Goal: Information Seeking & Learning: Learn about a topic

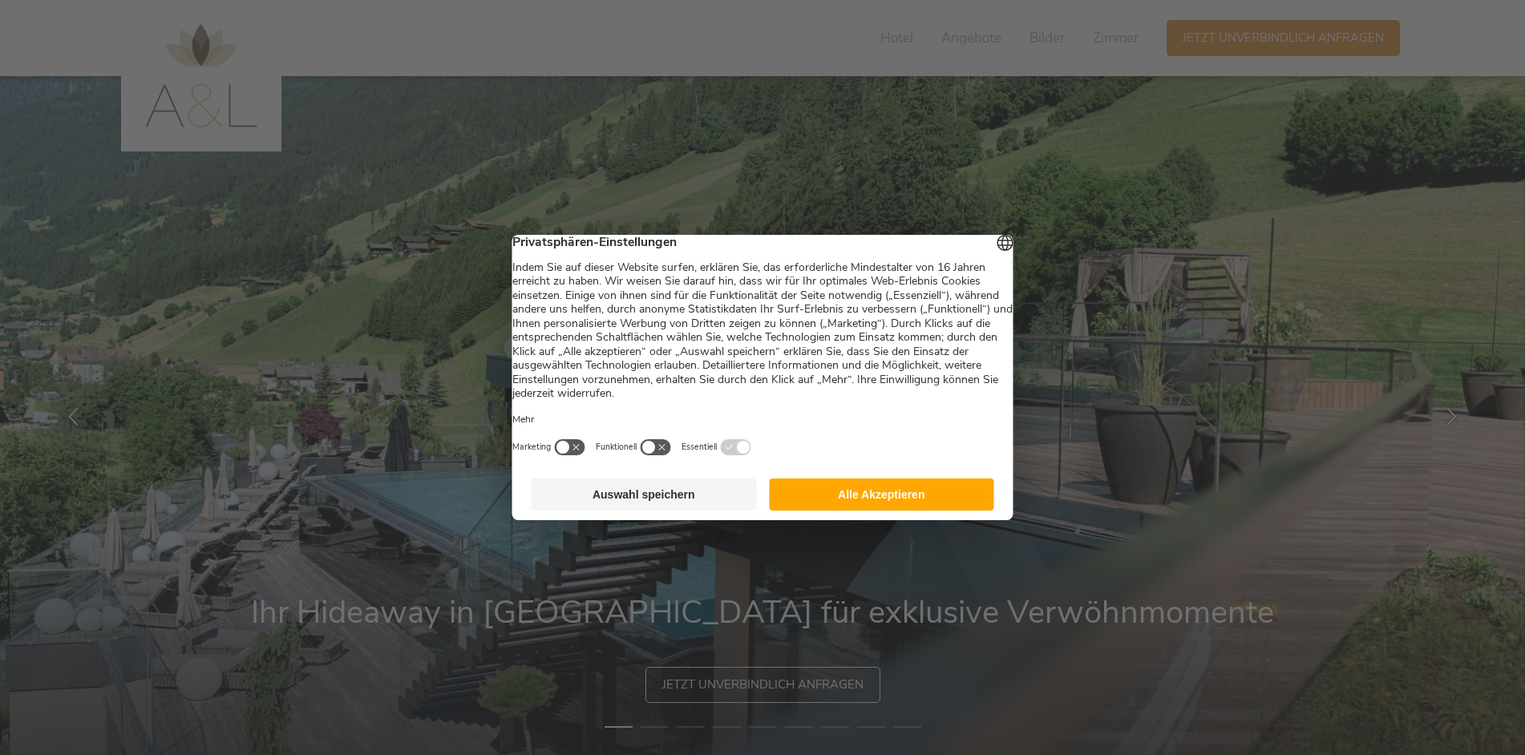
click at [597, 499] on button "Auswahl speichern" at bounding box center [643, 495] width 225 height 32
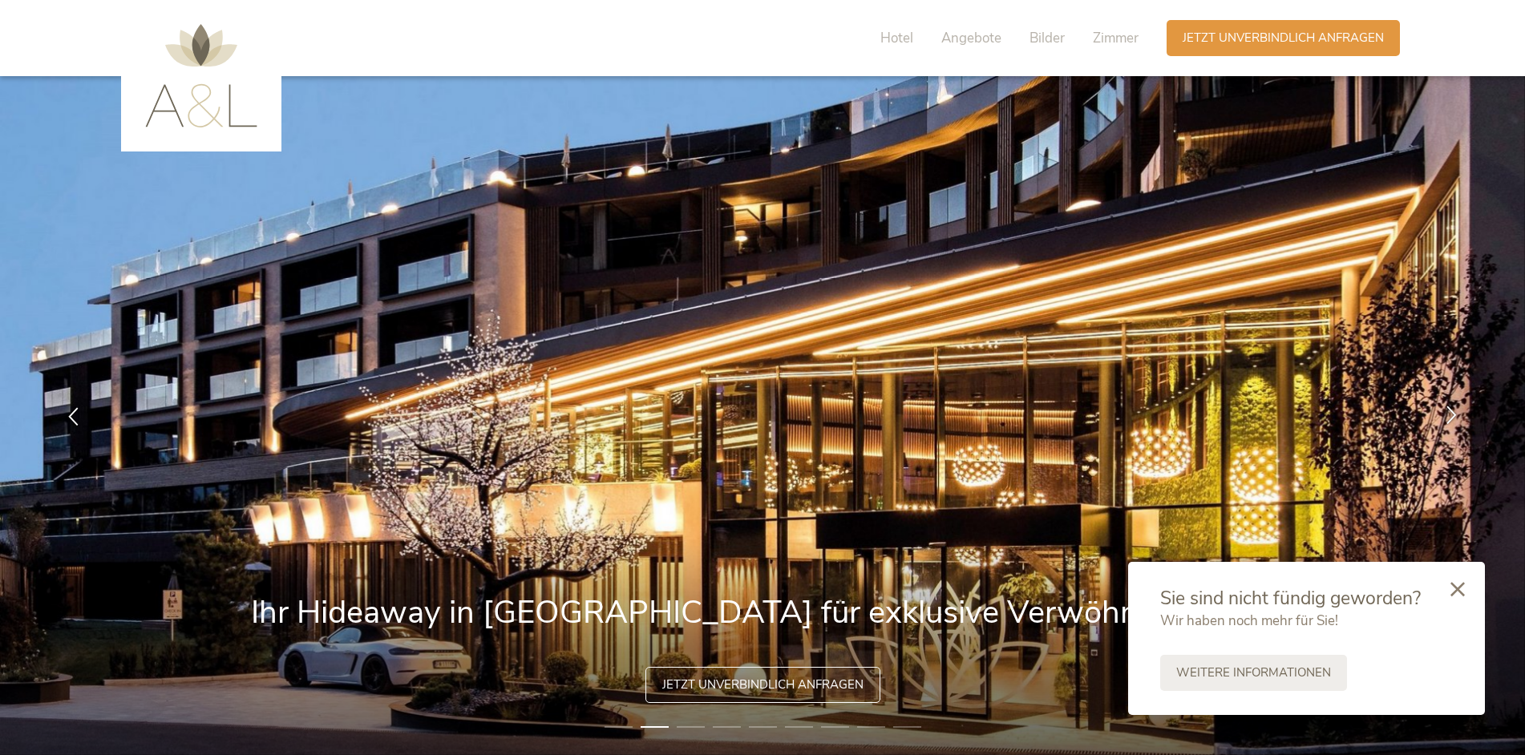
click at [1449, 416] on icon at bounding box center [1451, 414] width 18 height 18
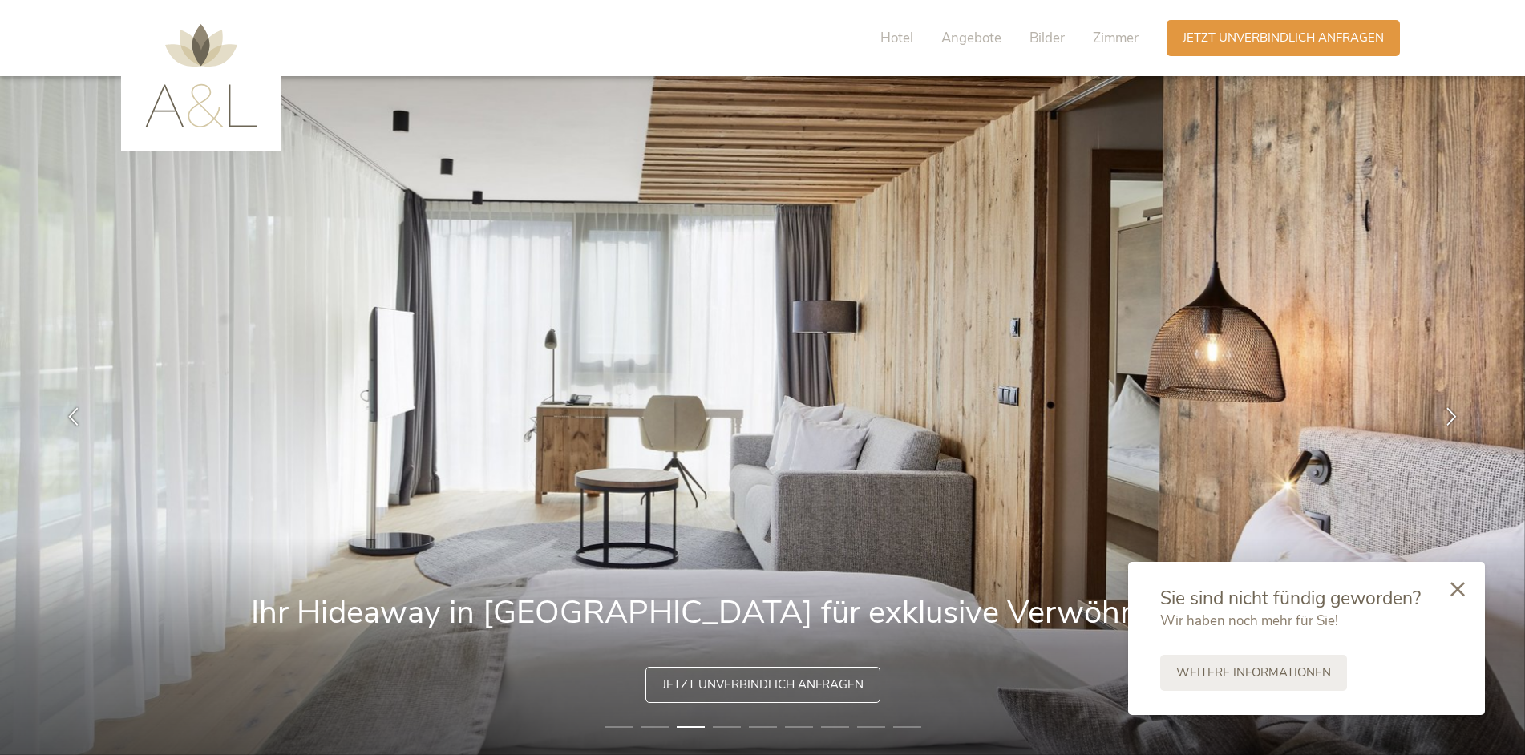
click at [1468, 583] on div at bounding box center [1457, 590] width 55 height 57
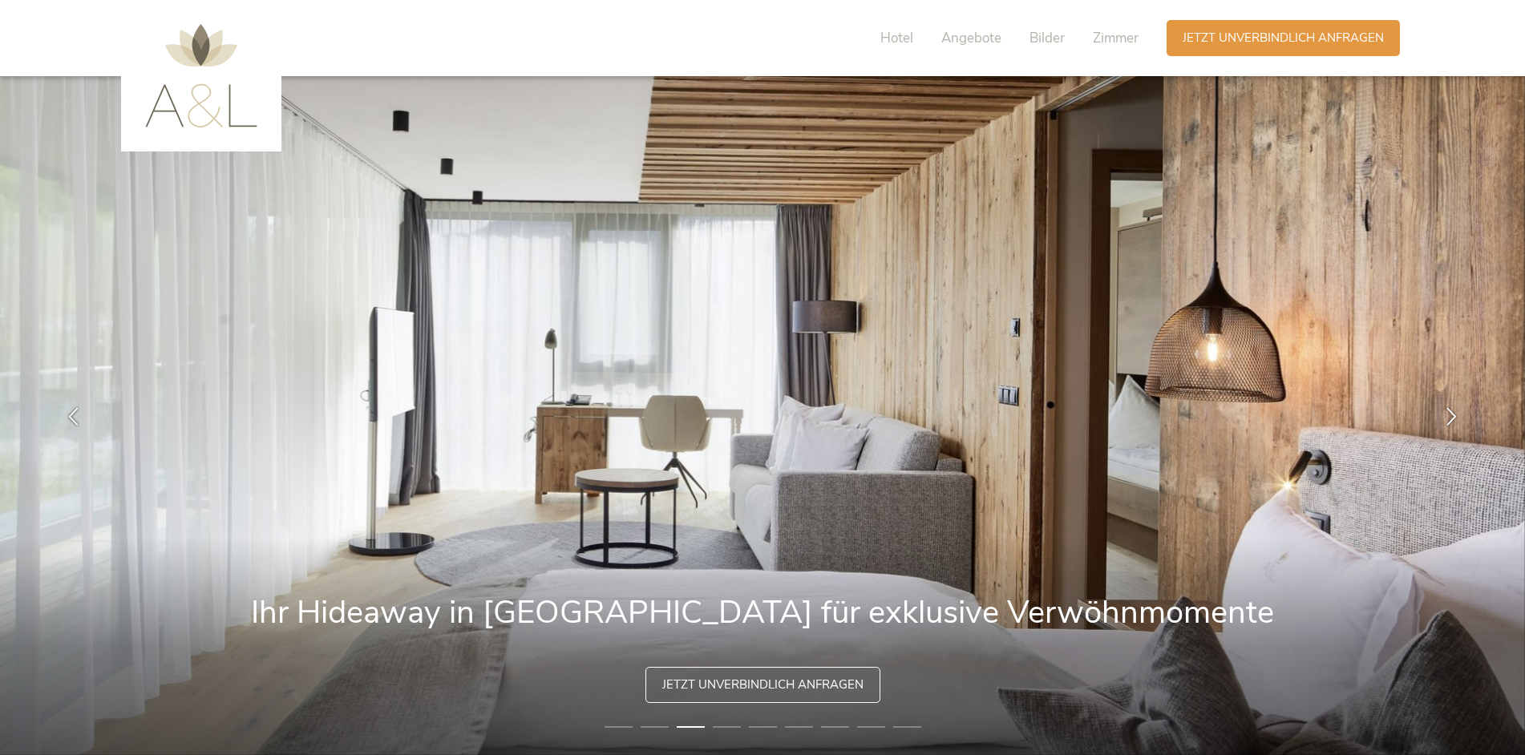
click at [1466, 591] on img at bounding box center [762, 415] width 1525 height 679
click at [1440, 411] on div at bounding box center [1451, 415] width 50 height 50
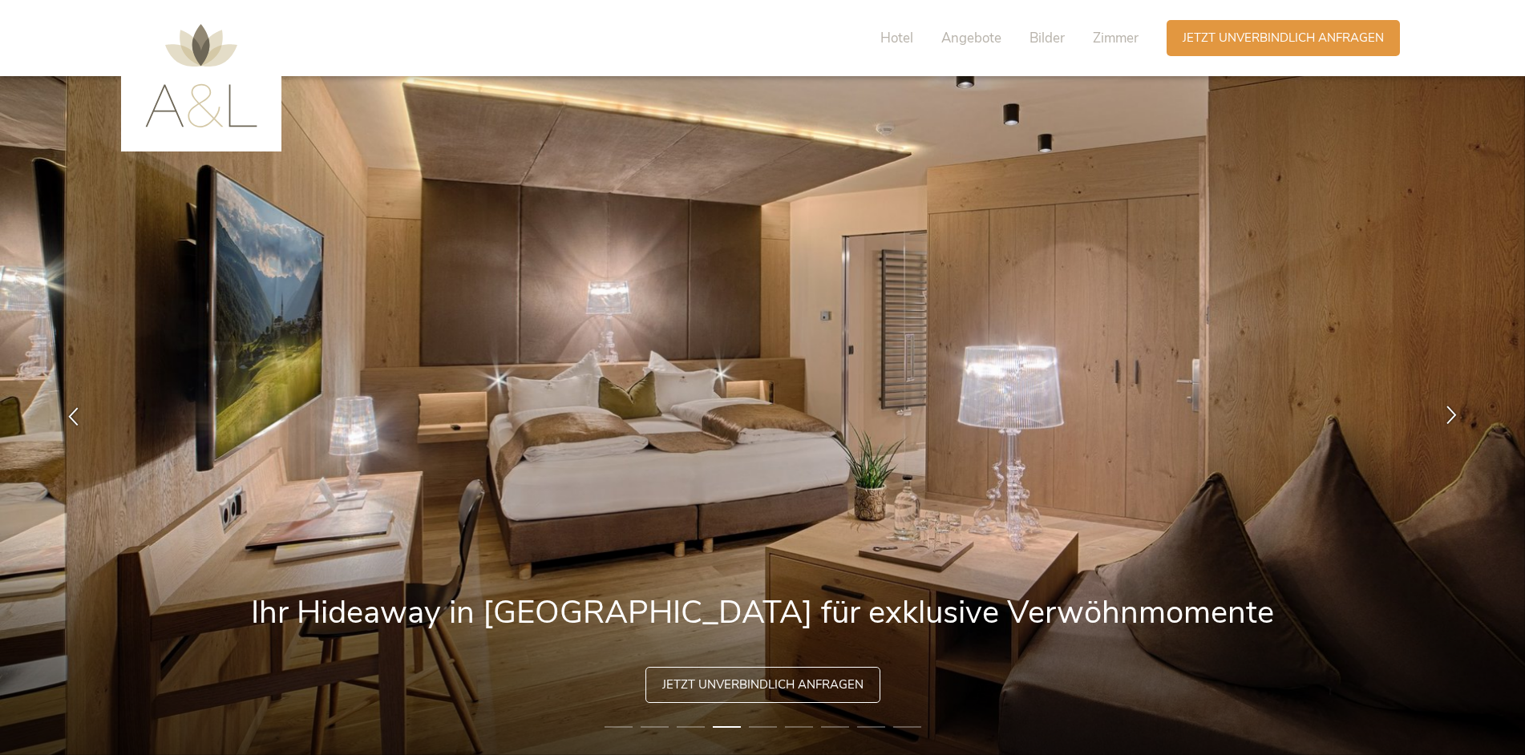
click at [1440, 412] on div at bounding box center [1451, 415] width 50 height 50
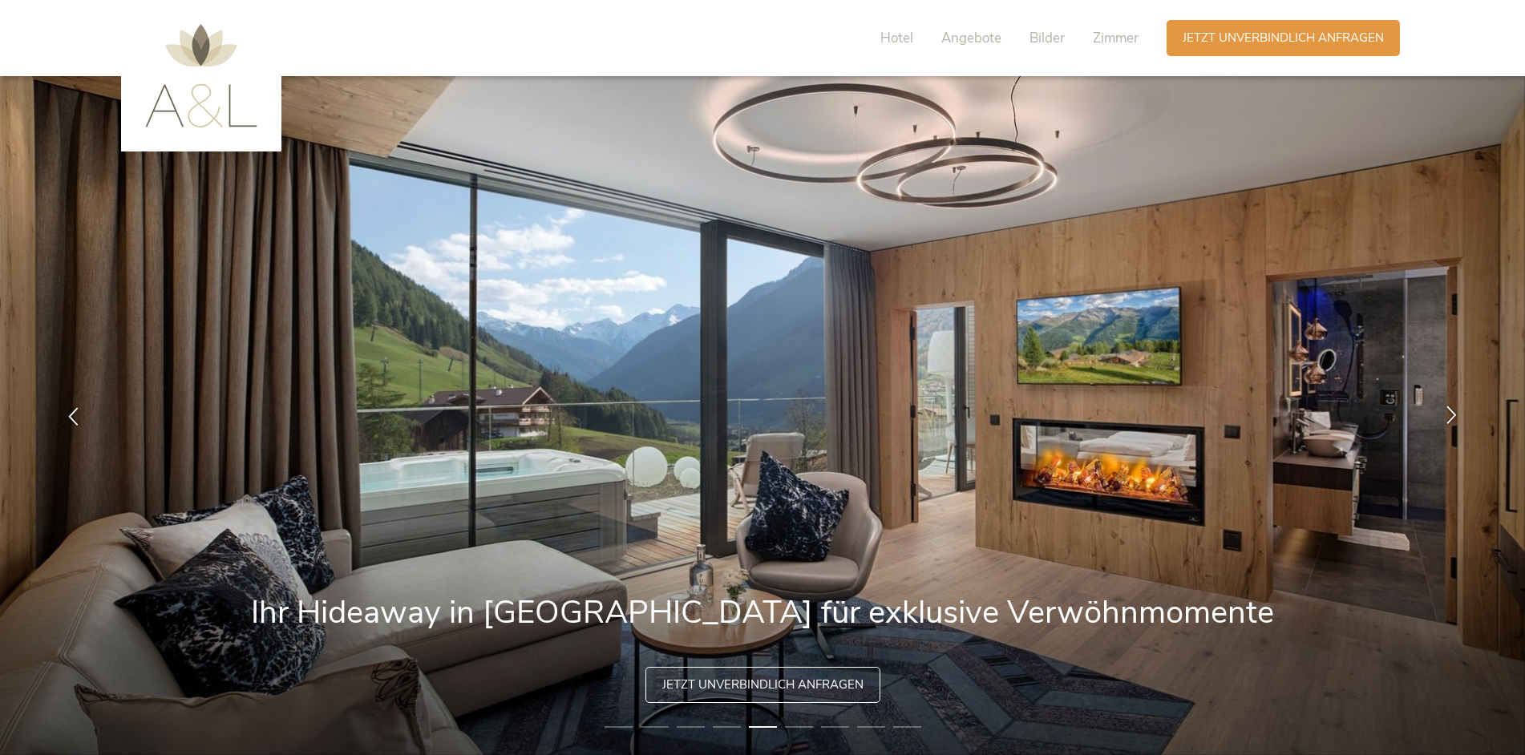
click at [1440, 412] on div at bounding box center [1451, 415] width 50 height 50
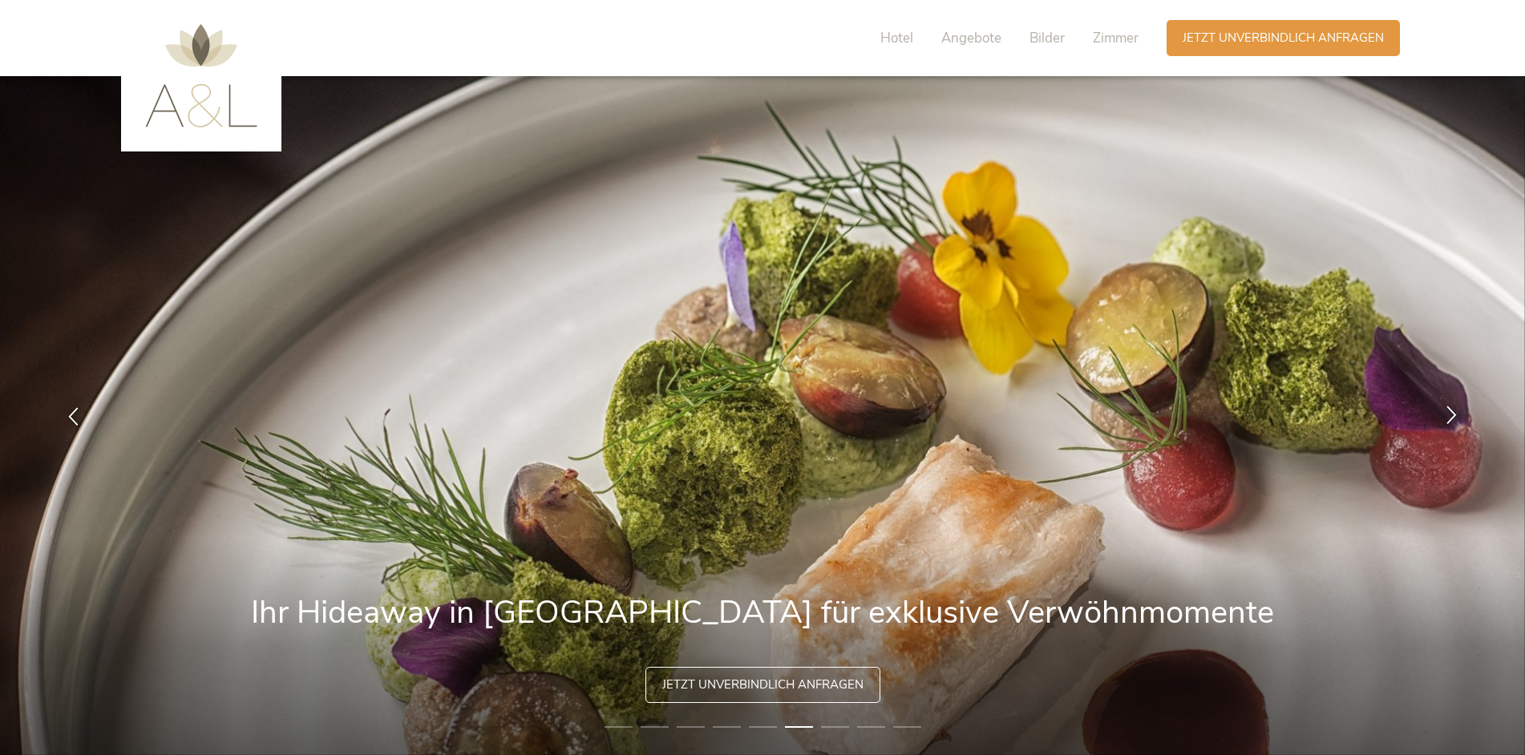
click at [1440, 412] on div at bounding box center [1451, 415] width 50 height 50
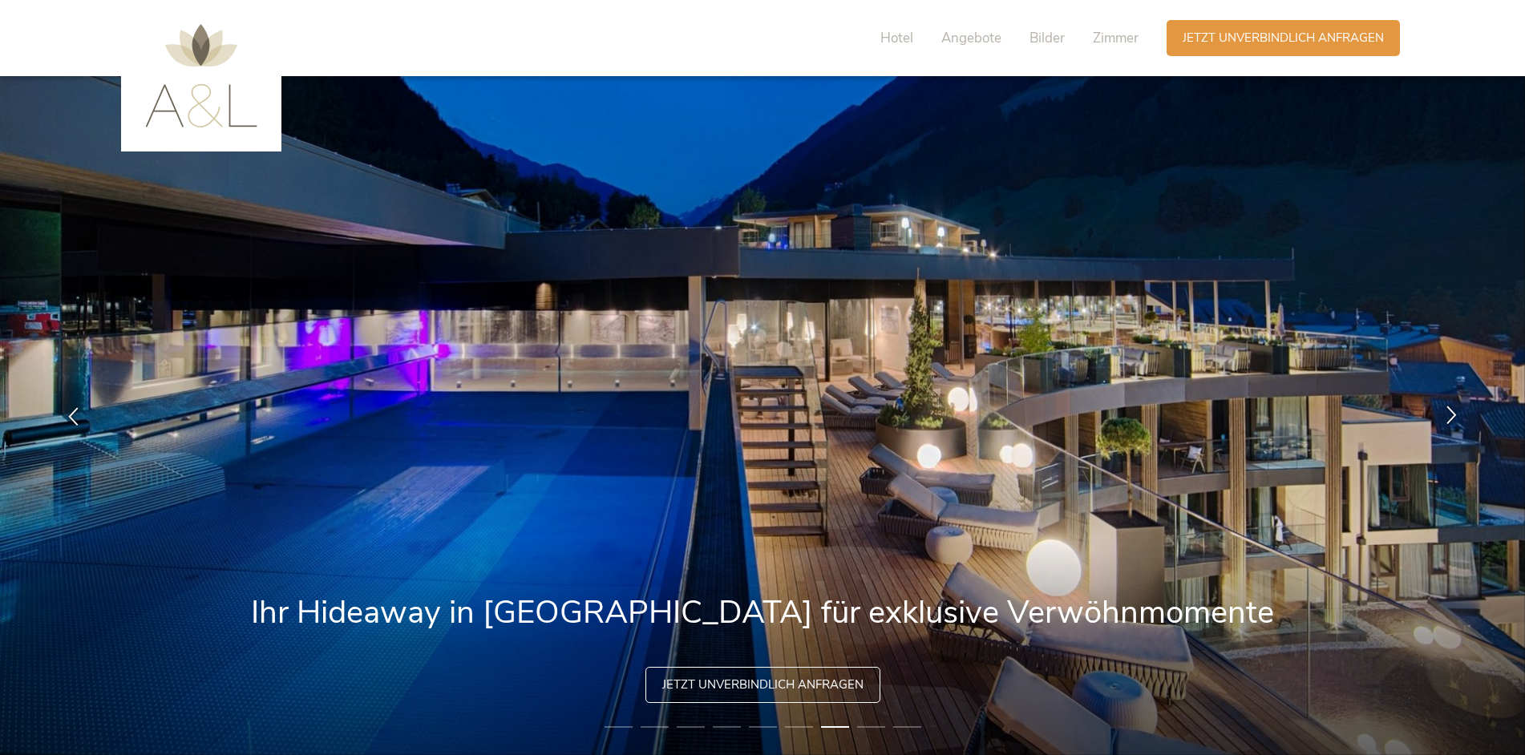
click at [1440, 412] on div at bounding box center [1451, 415] width 50 height 50
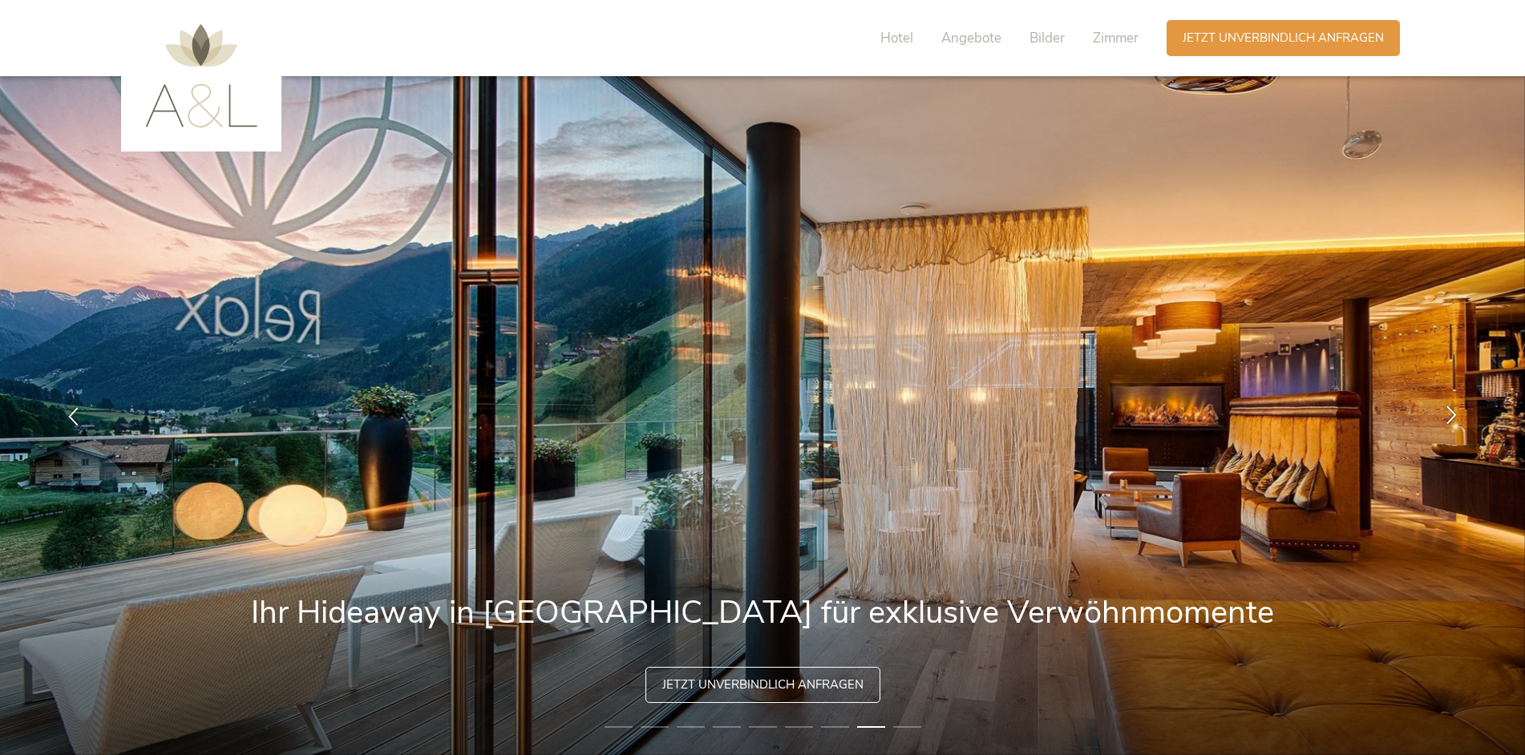
click at [1440, 412] on div at bounding box center [1451, 415] width 50 height 50
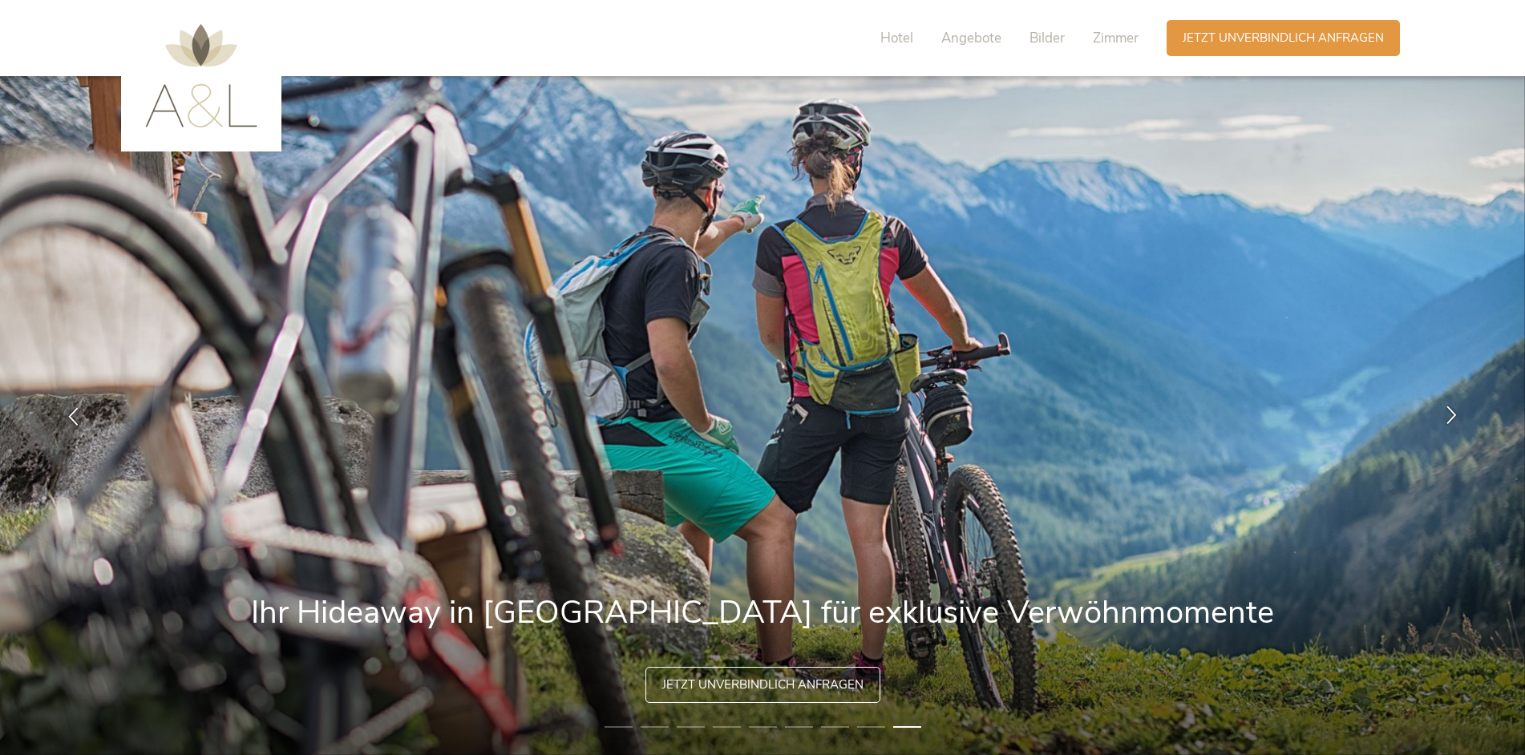
click at [1440, 412] on div at bounding box center [1451, 415] width 50 height 50
click at [1456, 426] on div at bounding box center [1451, 415] width 50 height 50
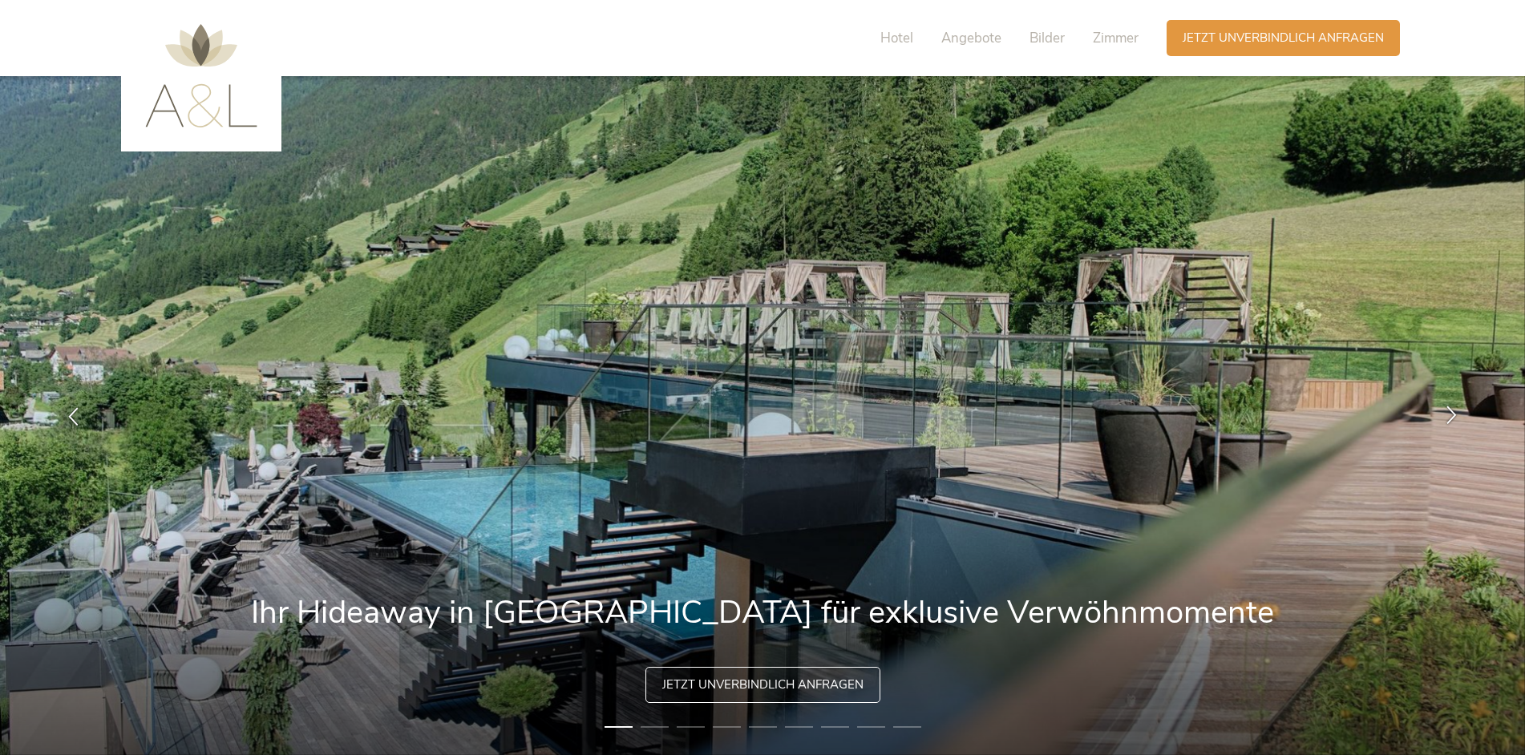
click at [1459, 422] on icon at bounding box center [1451, 414] width 18 height 18
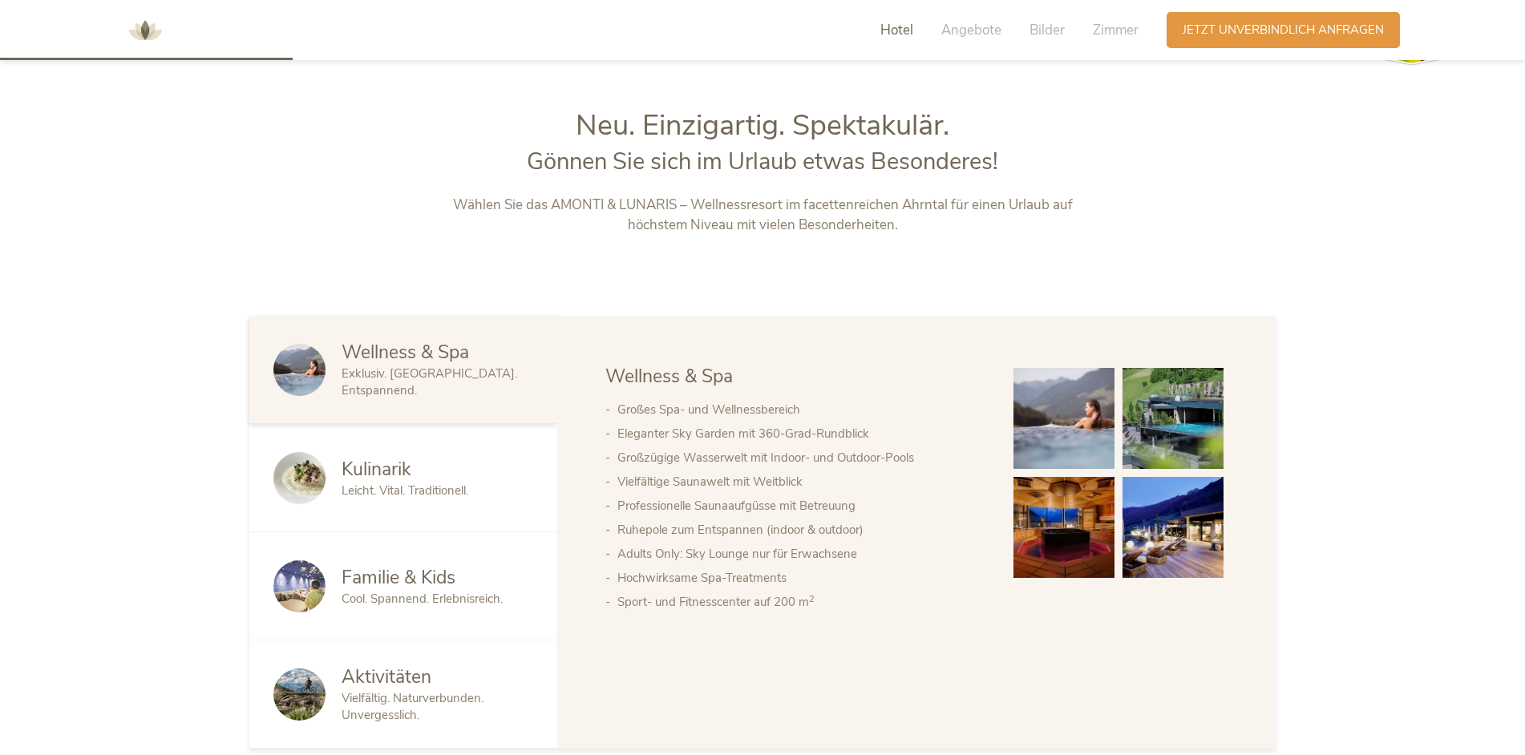
scroll to position [962, 0]
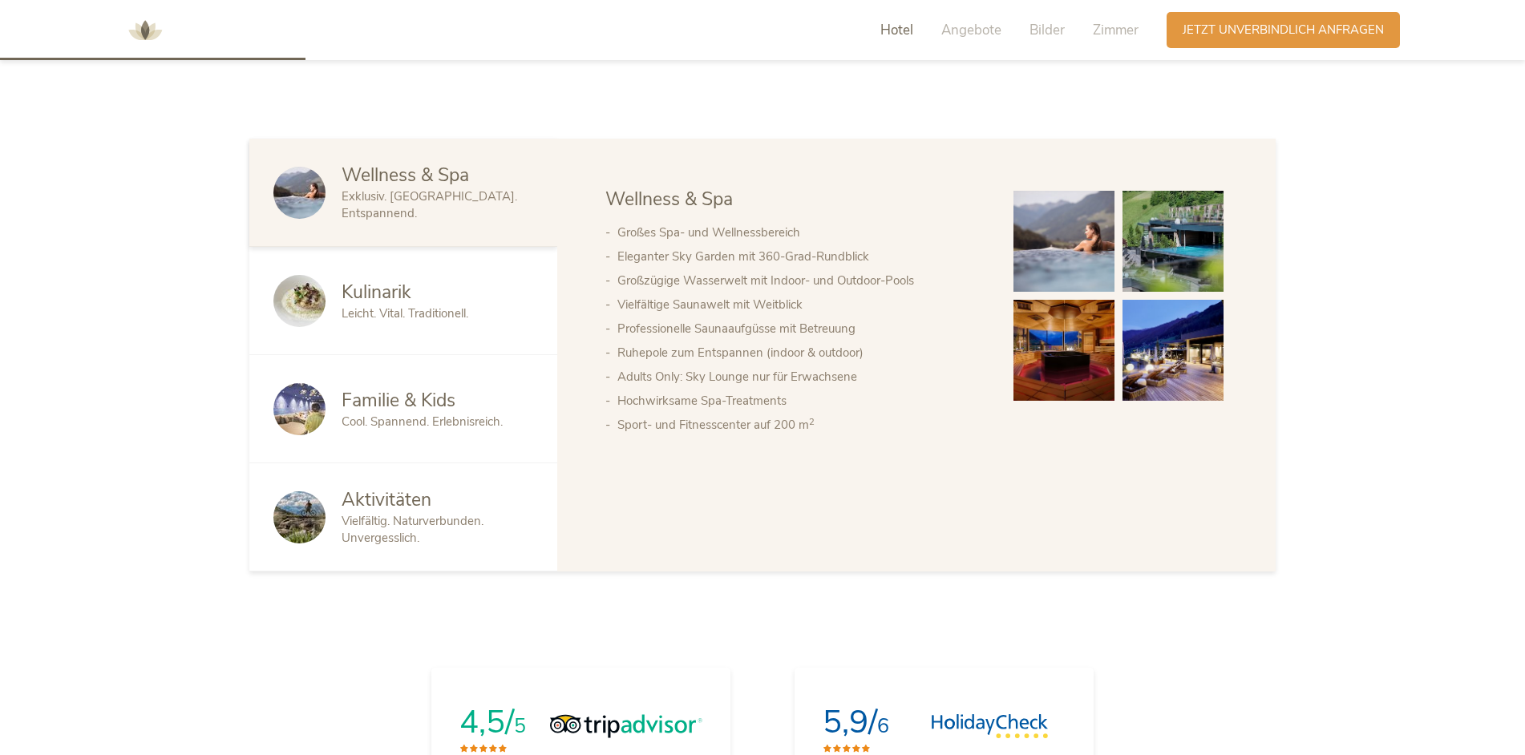
click at [390, 325] on div "Kulinarik Leicht. Vital. Traditionell." at bounding box center [403, 301] width 308 height 108
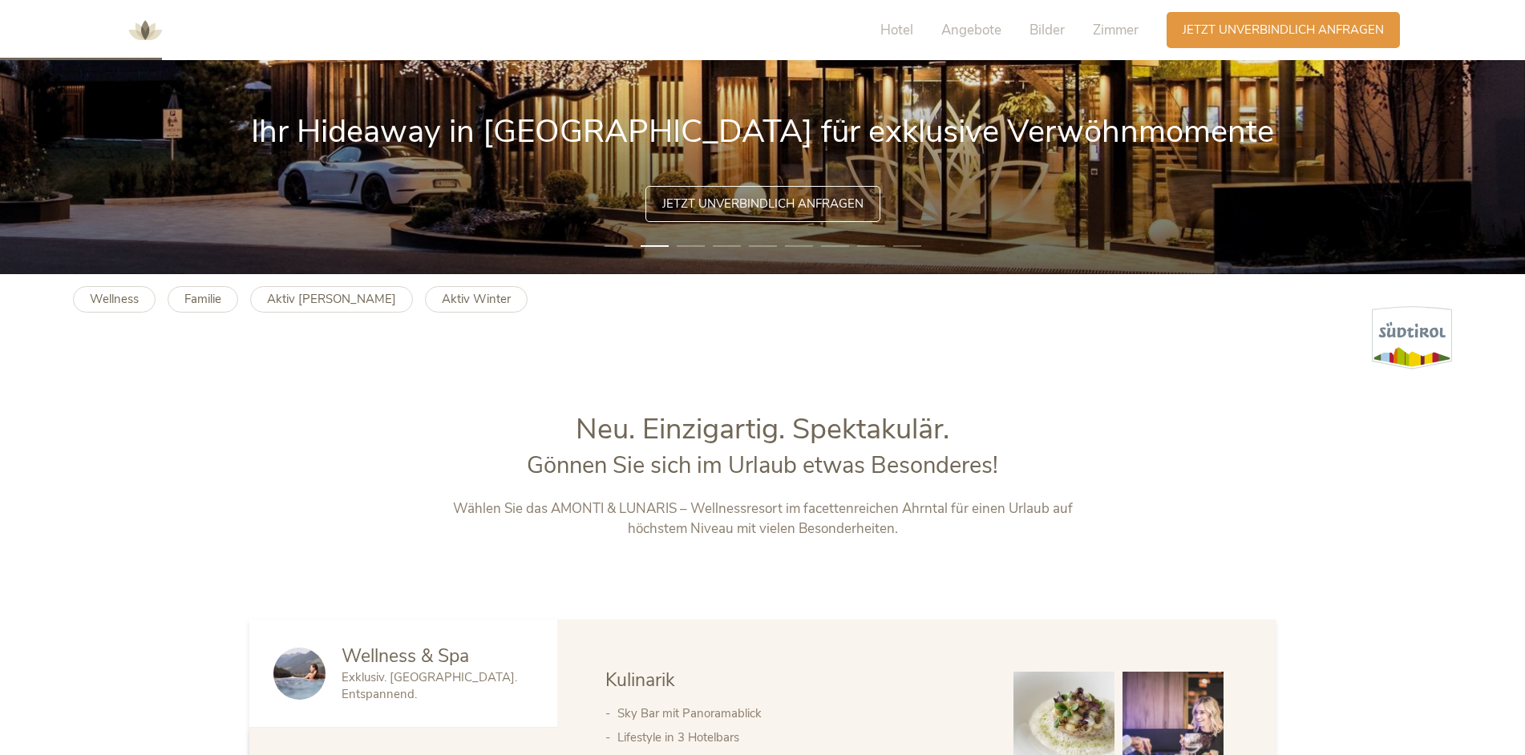
scroll to position [561, 0]
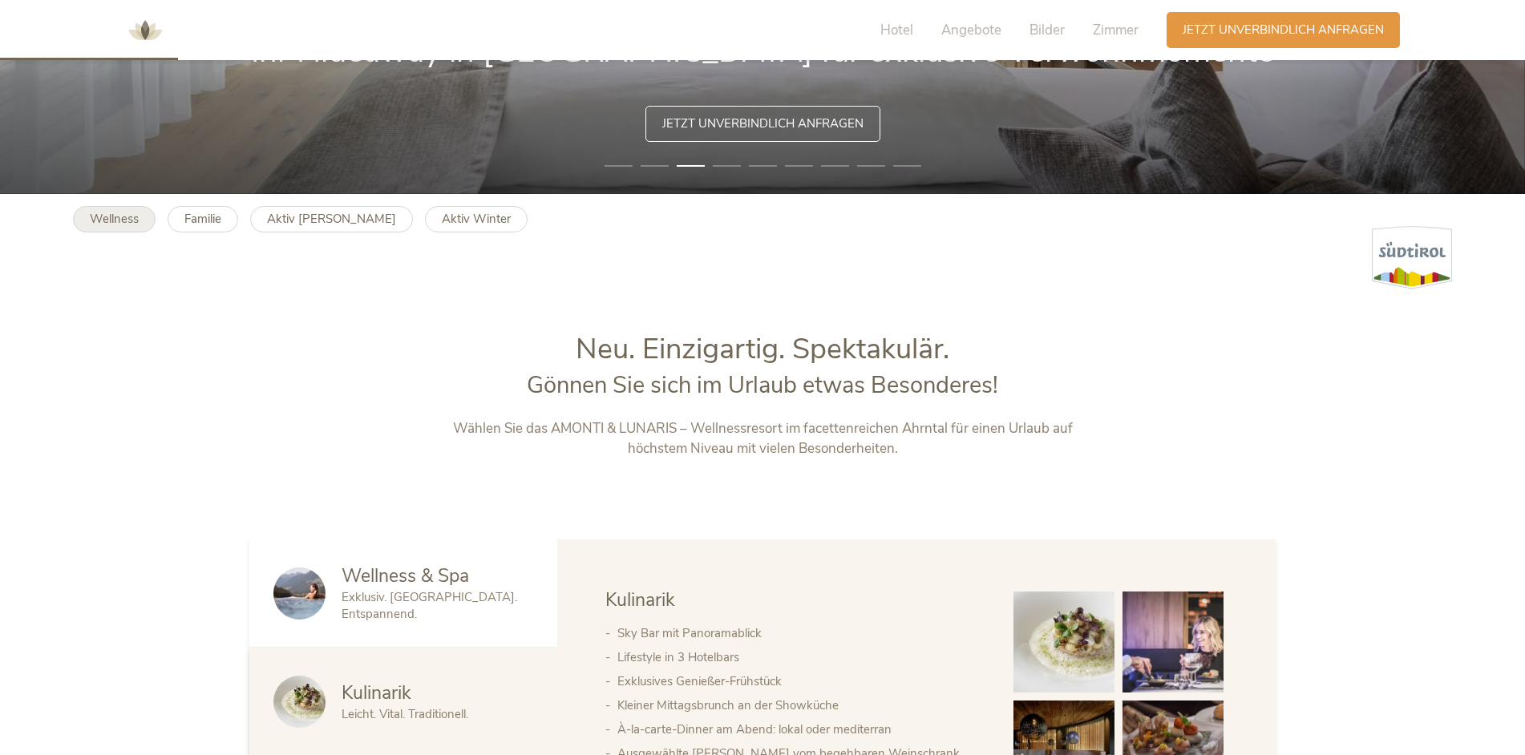
click at [88, 228] on link "Wellness" at bounding box center [114, 219] width 83 height 26
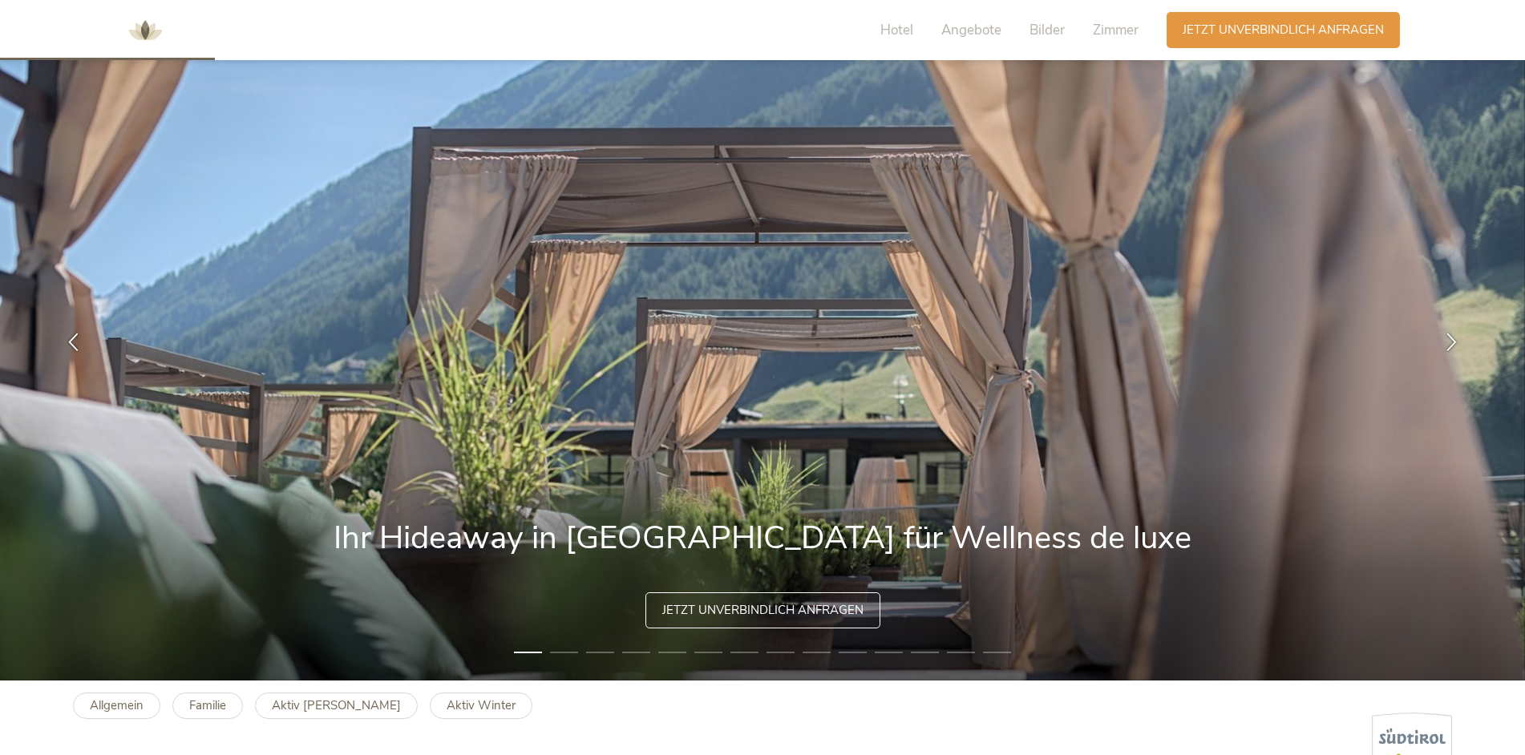
scroll to position [721, 0]
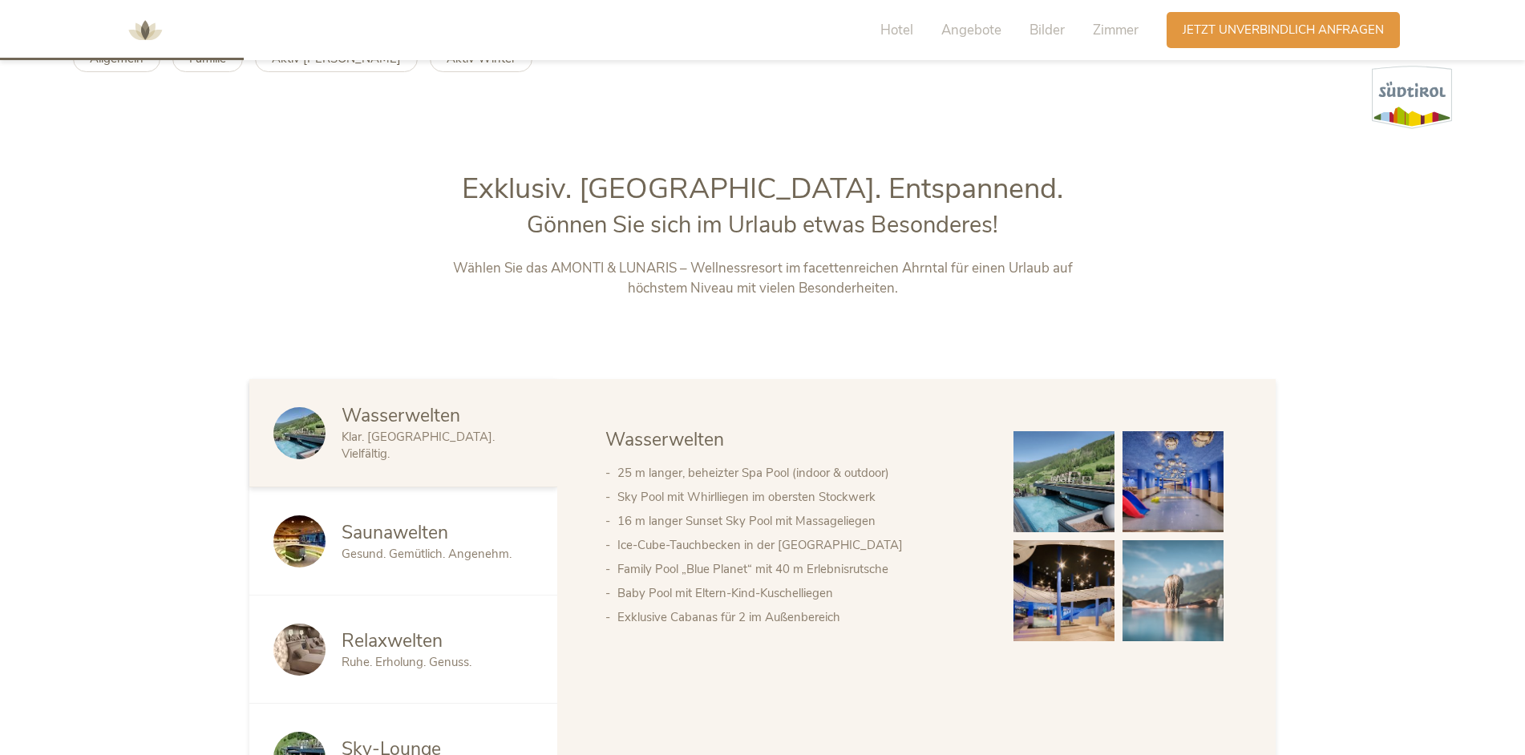
click at [386, 451] on span "Klar. [GEOGRAPHIC_DATA]. Vielfältig." at bounding box center [417, 445] width 153 height 33
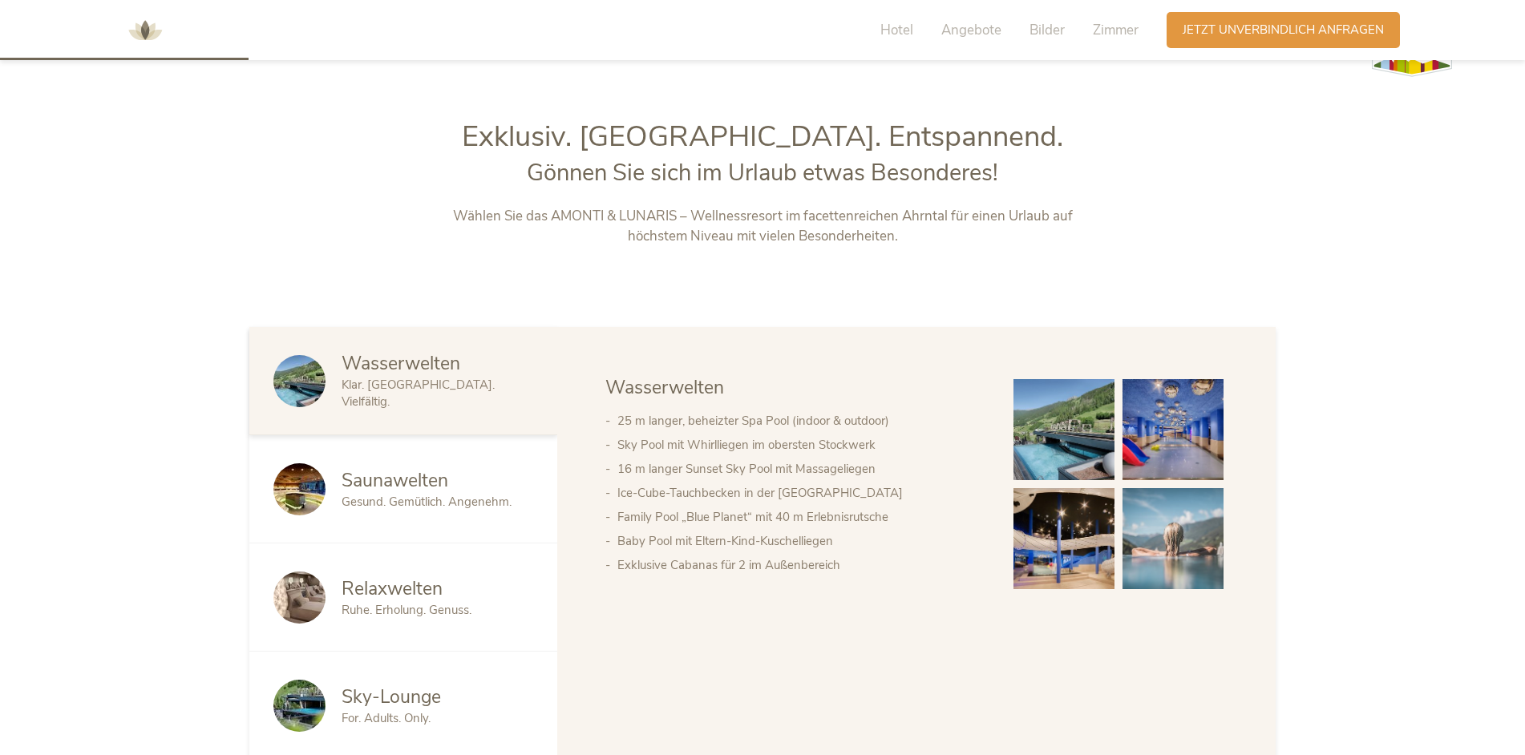
scroll to position [802, 0]
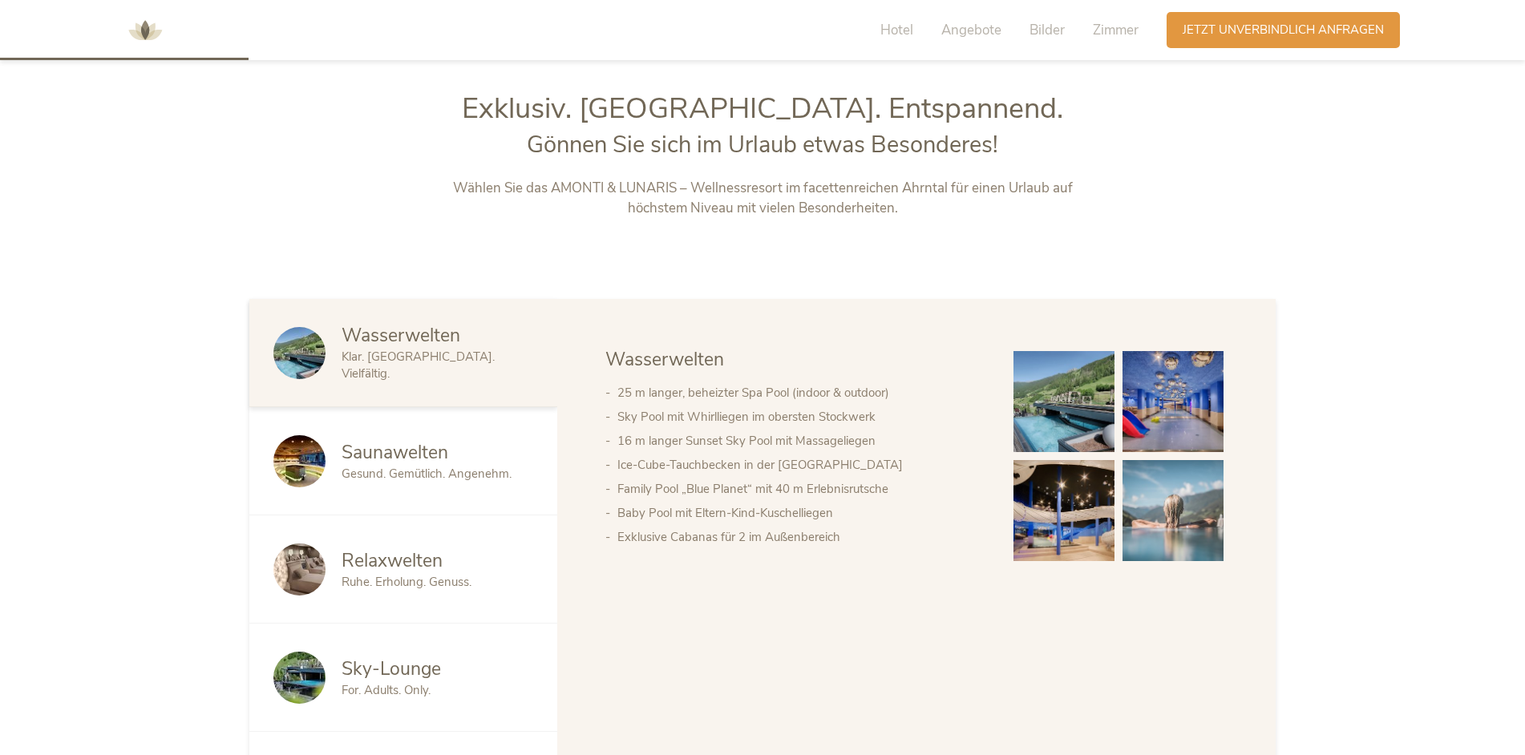
click at [462, 458] on div "Saunawelten" at bounding box center [437, 453] width 192 height 26
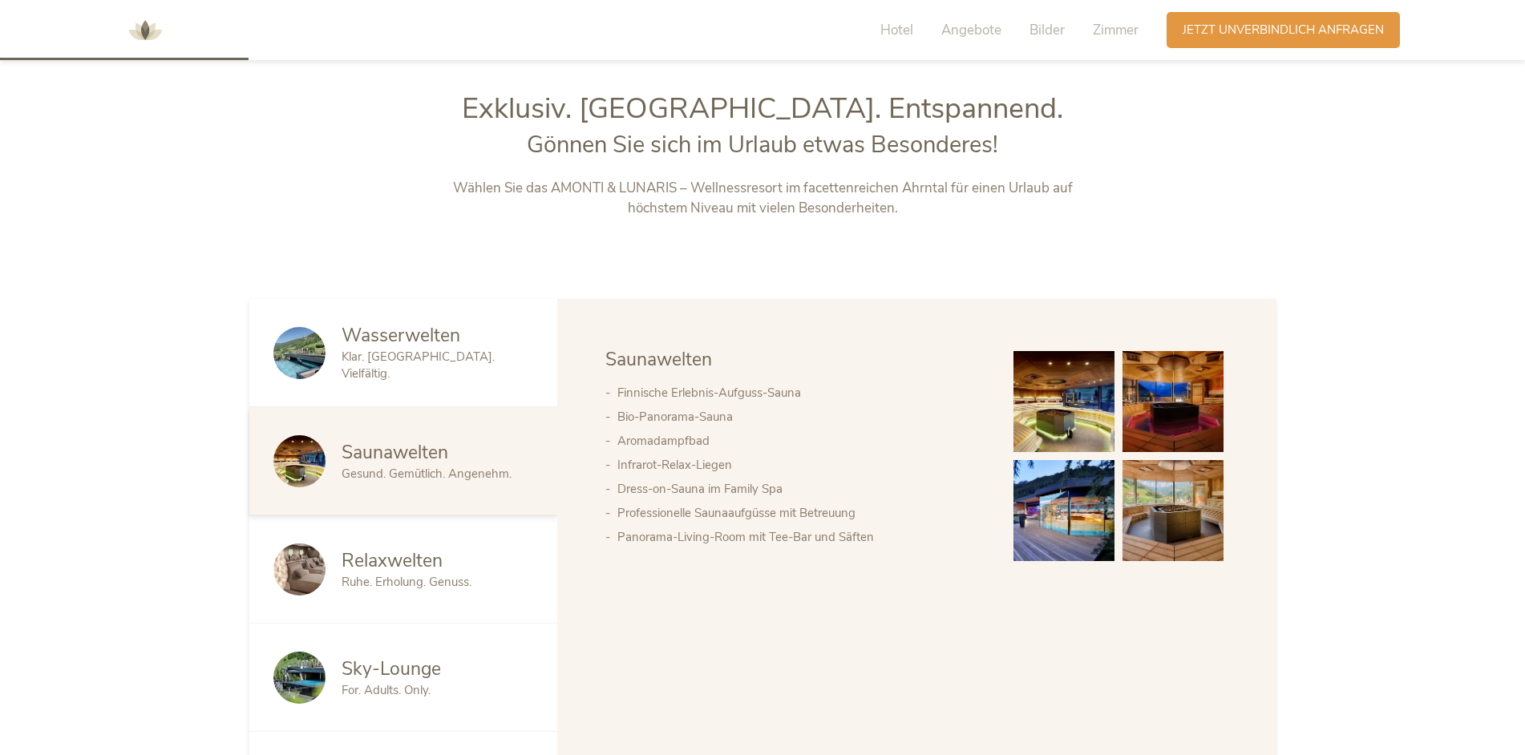
click at [1112, 419] on img at bounding box center [1063, 401] width 101 height 101
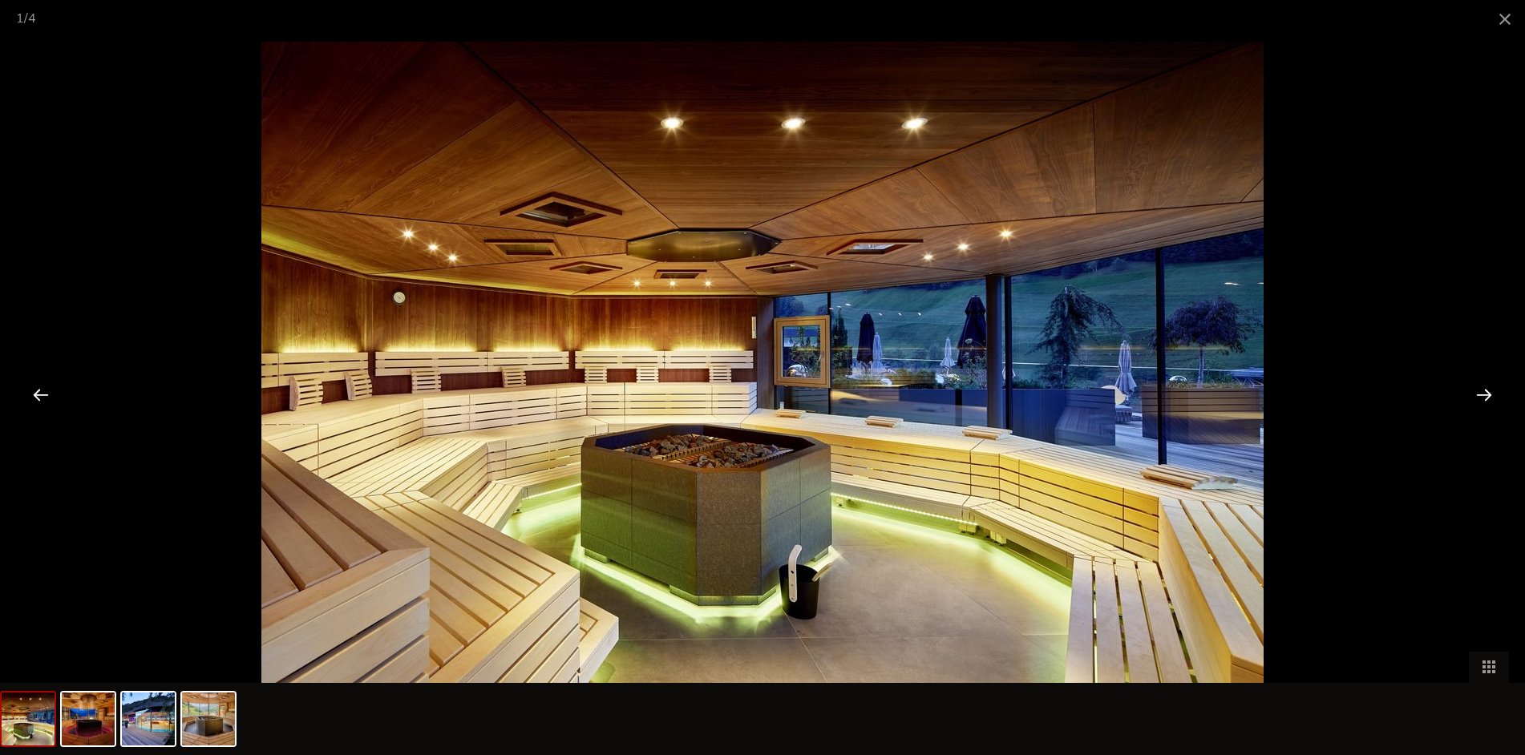
click at [1477, 396] on div at bounding box center [1484, 395] width 50 height 50
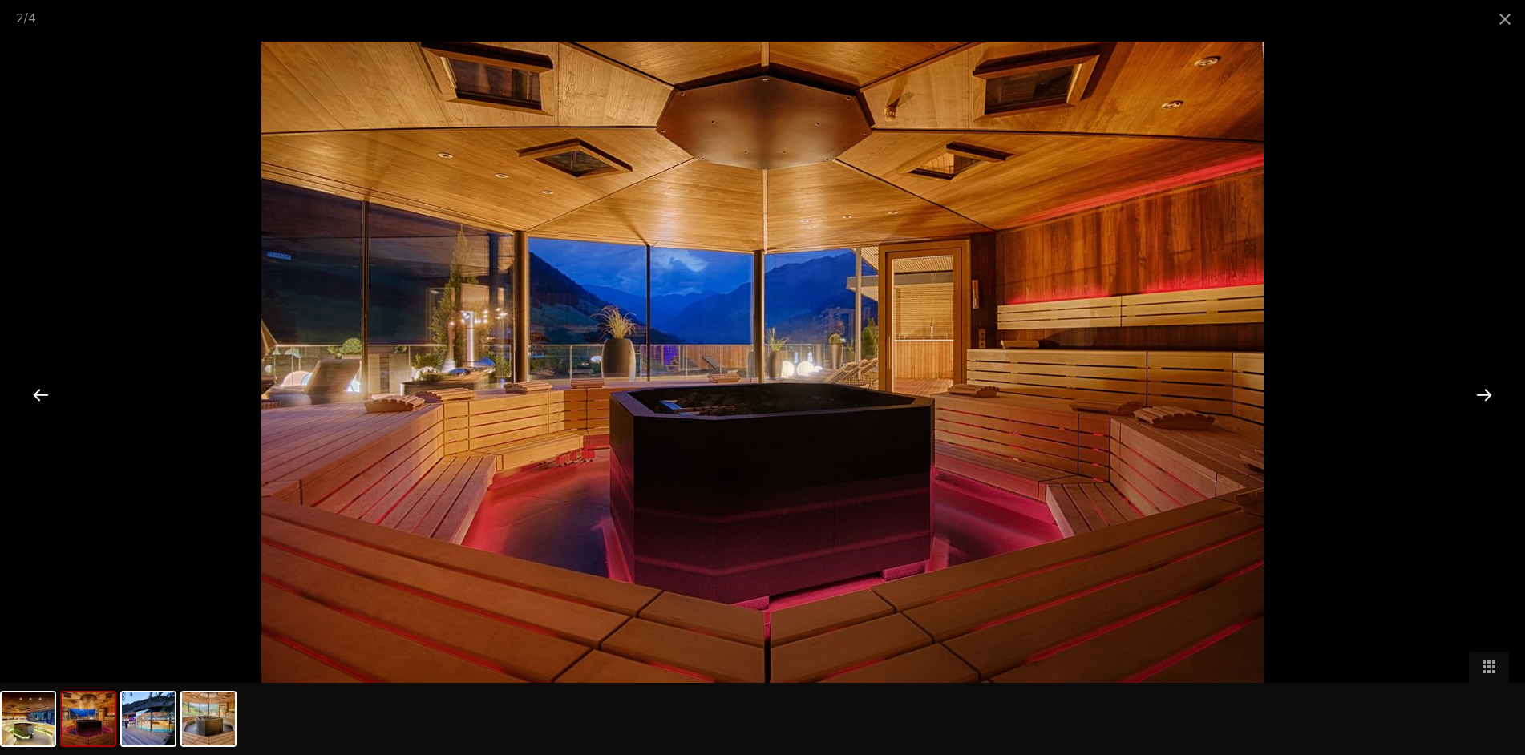
click at [1477, 396] on div at bounding box center [1484, 395] width 50 height 50
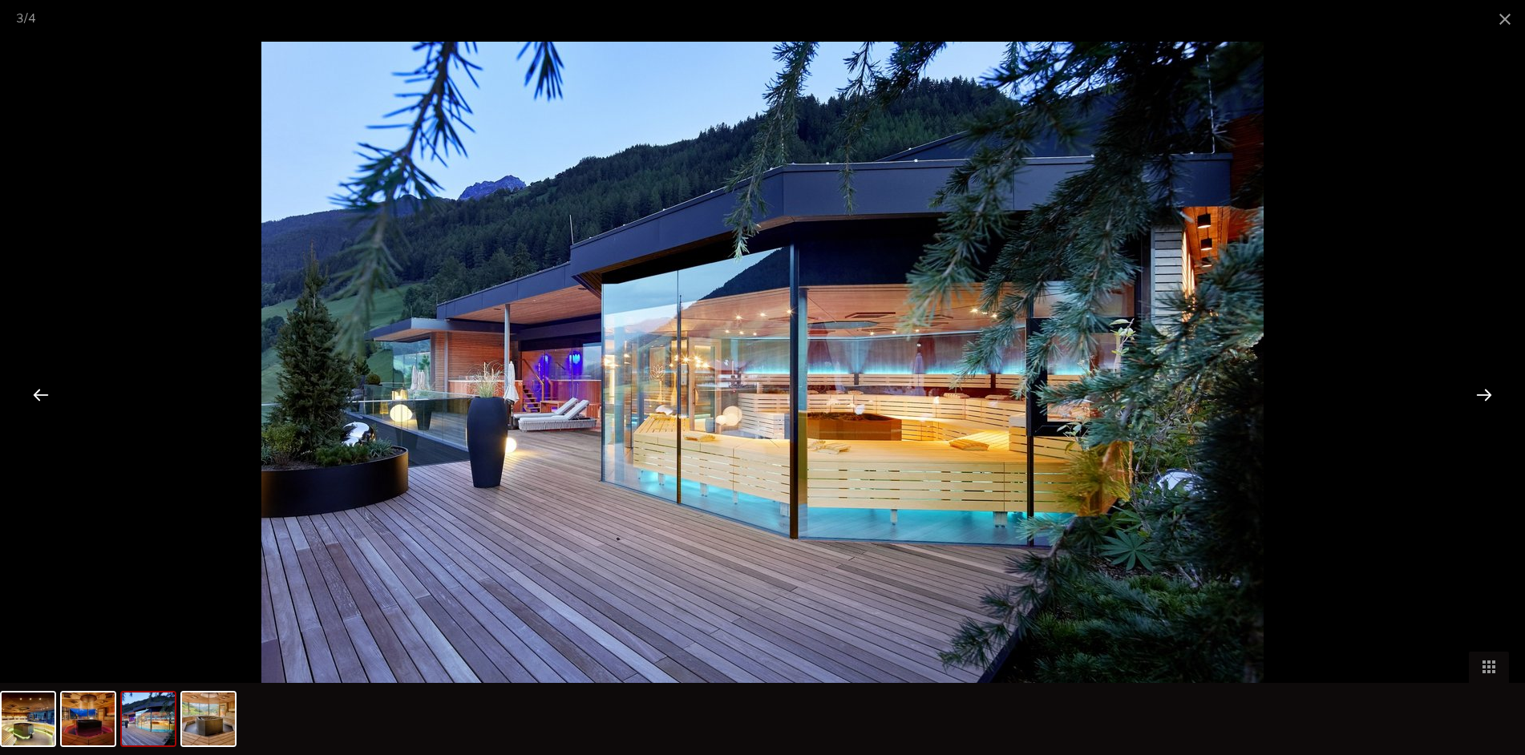
click at [1477, 396] on div at bounding box center [1484, 395] width 50 height 50
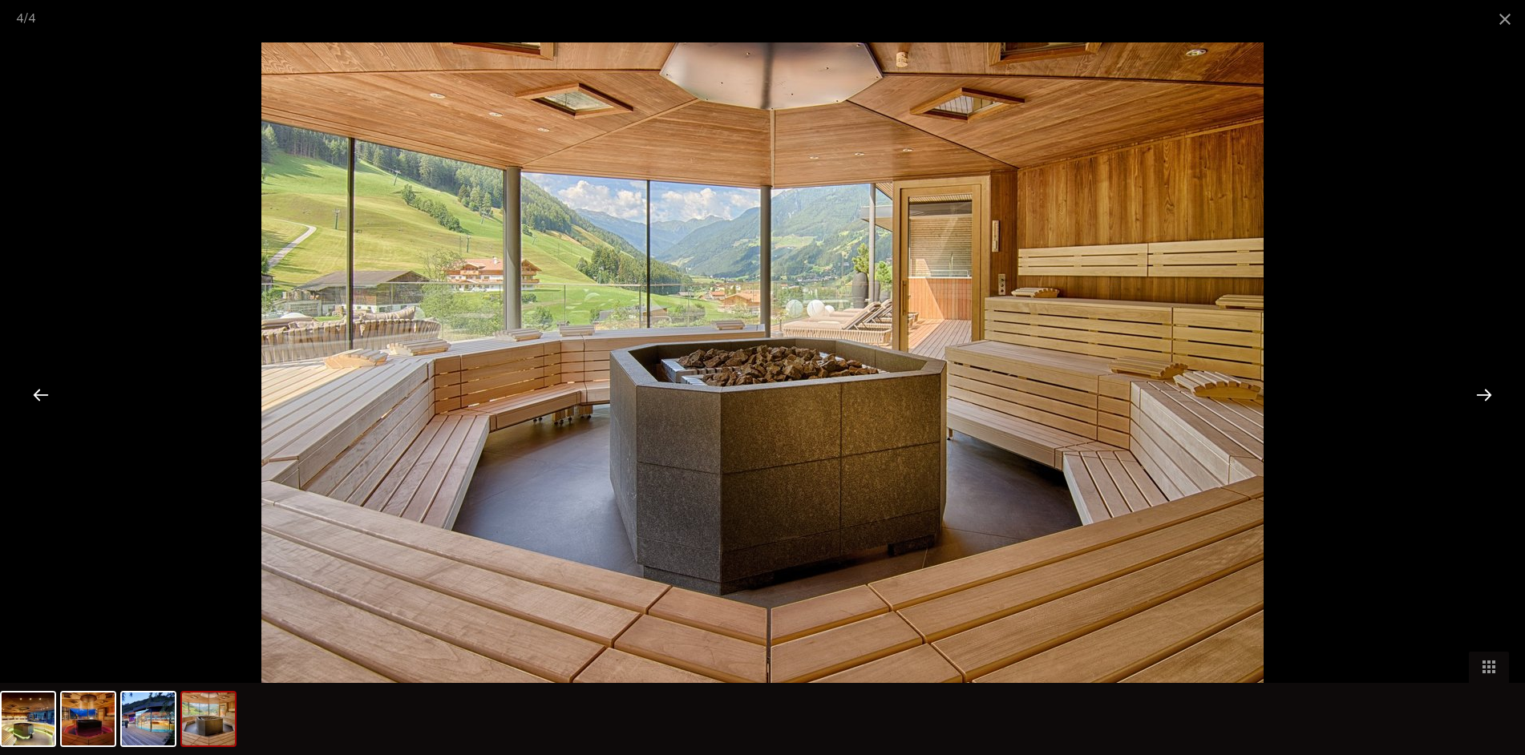
click at [1478, 396] on div at bounding box center [1484, 395] width 50 height 50
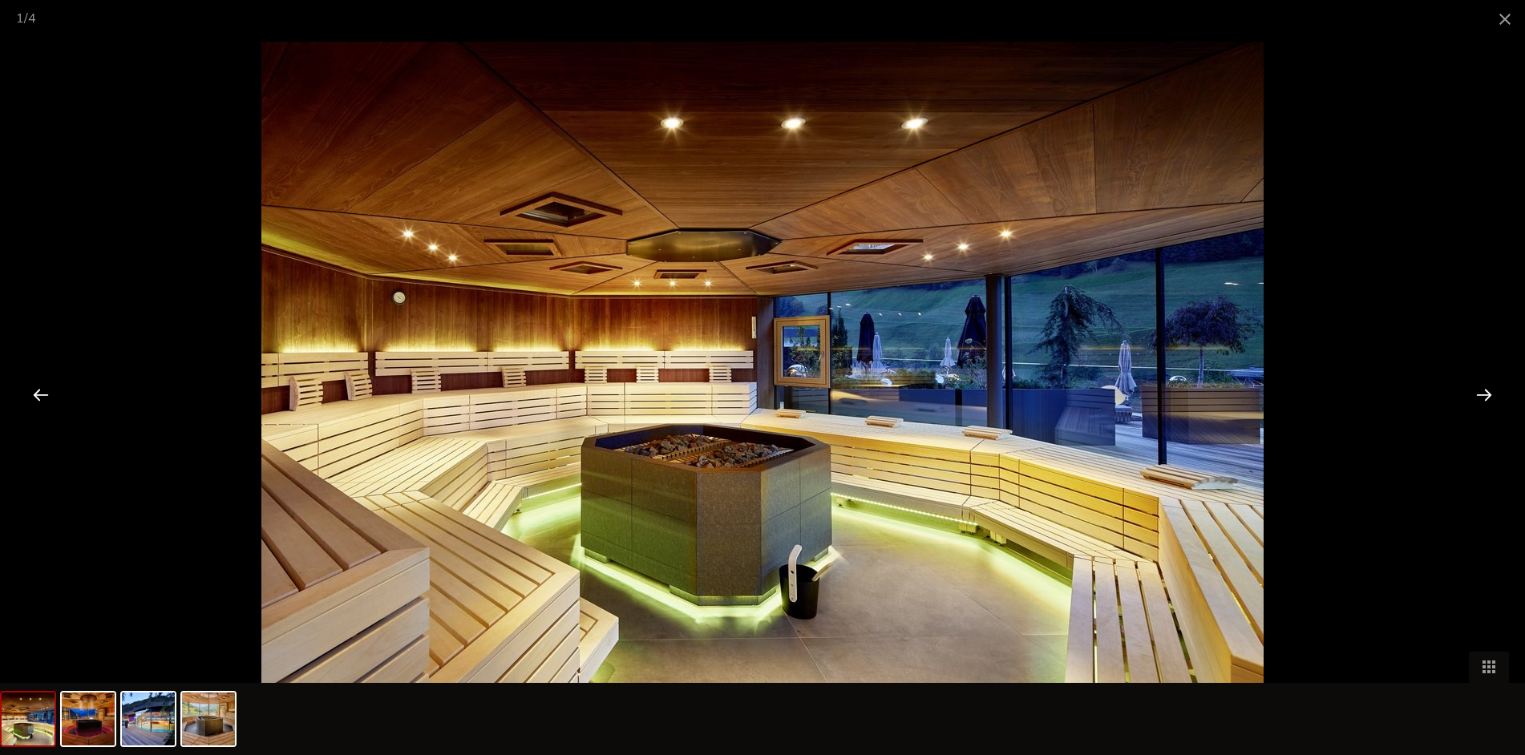
click at [1478, 396] on div at bounding box center [1484, 395] width 50 height 50
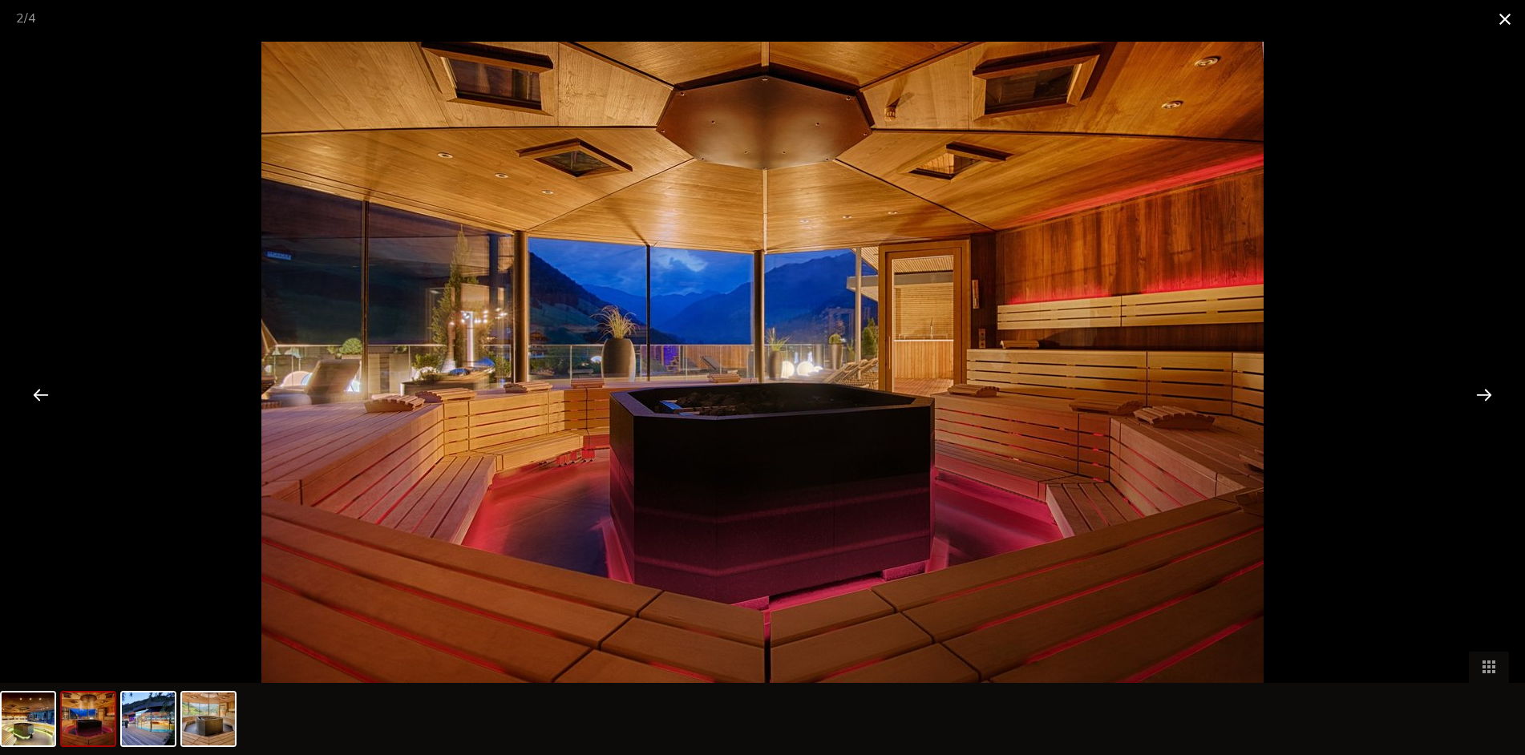
click at [1510, 14] on span at bounding box center [1504, 19] width 40 height 38
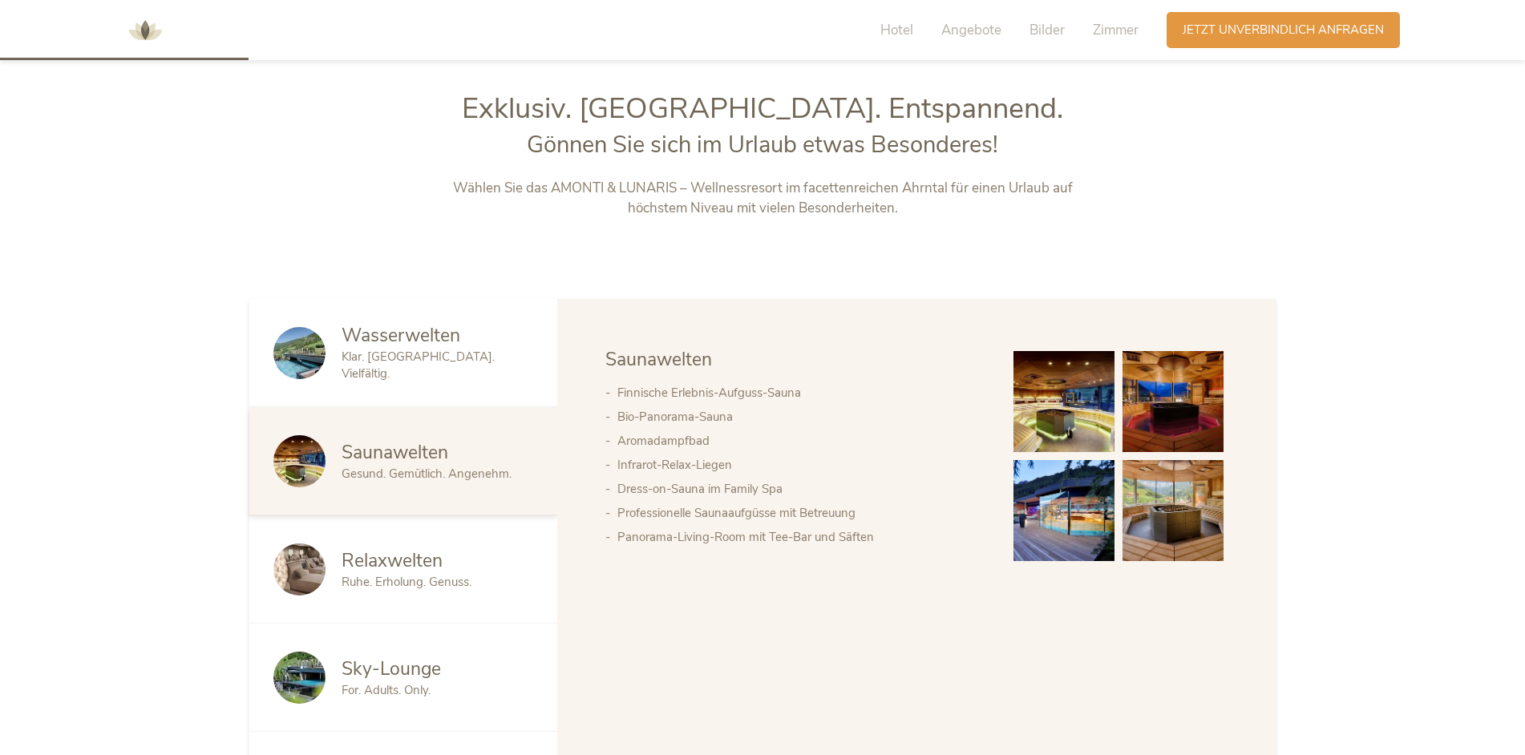
click at [701, 489] on li "Dress-on-Sauna im Family Spa" at bounding box center [799, 489] width 364 height 24
drag, startPoint x: 705, startPoint y: 443, endPoint x: 648, endPoint y: 438, distance: 56.3
click at [648, 438] on li "Aromadampfbad" at bounding box center [799, 441] width 364 height 24
drag, startPoint x: 648, startPoint y: 438, endPoint x: 801, endPoint y: 414, distance: 154.3
click at [801, 414] on li "Bio-Panorama-Sauna" at bounding box center [799, 417] width 364 height 24
